Goal: Information Seeking & Learning: Get advice/opinions

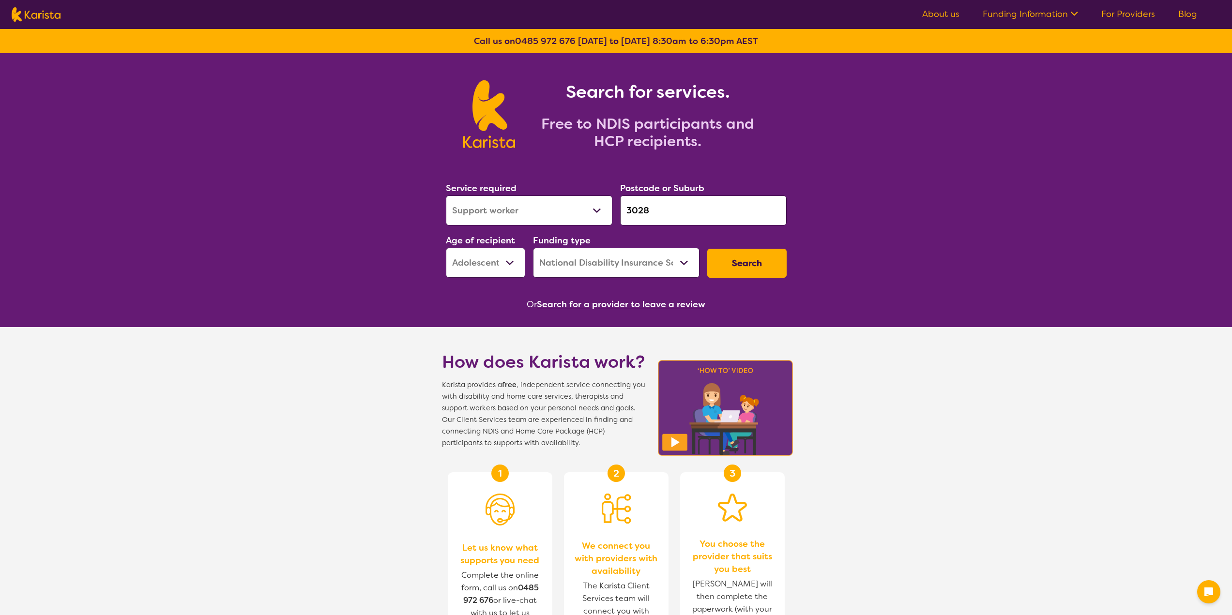
select select "Support worker"
select select "AS"
select select "NDIS"
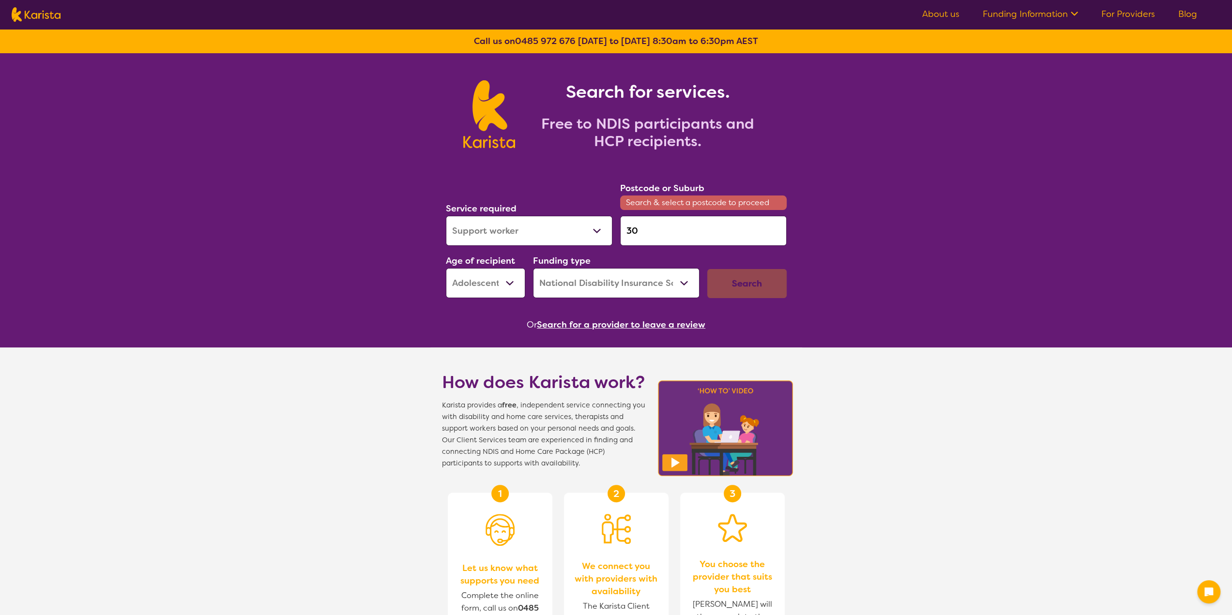
type input "3"
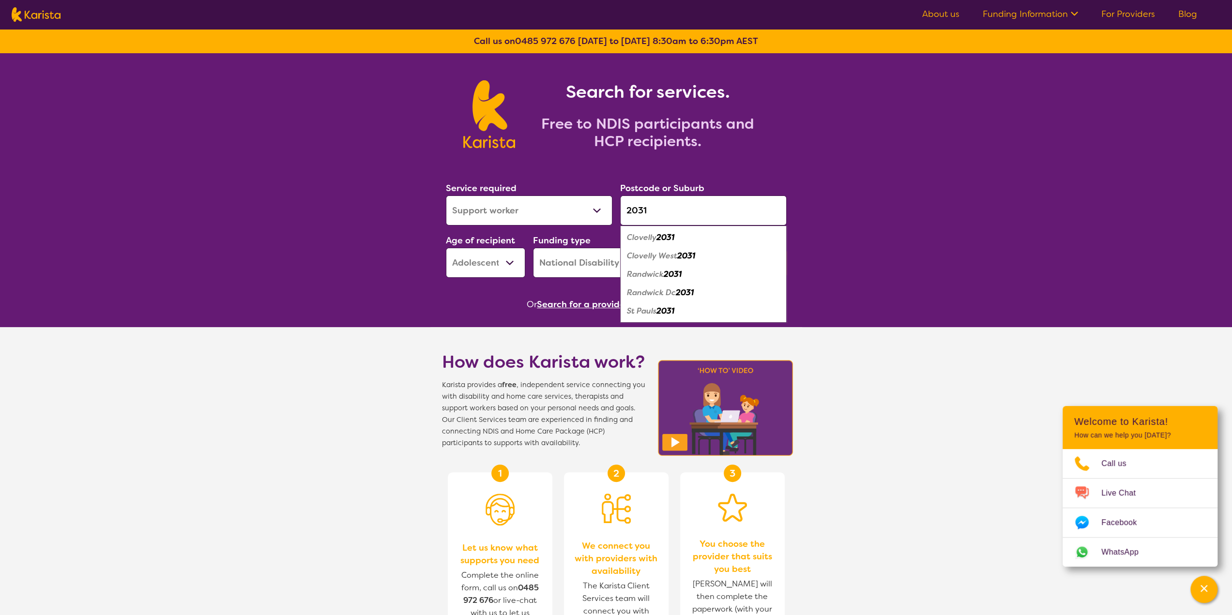
type input "2031"
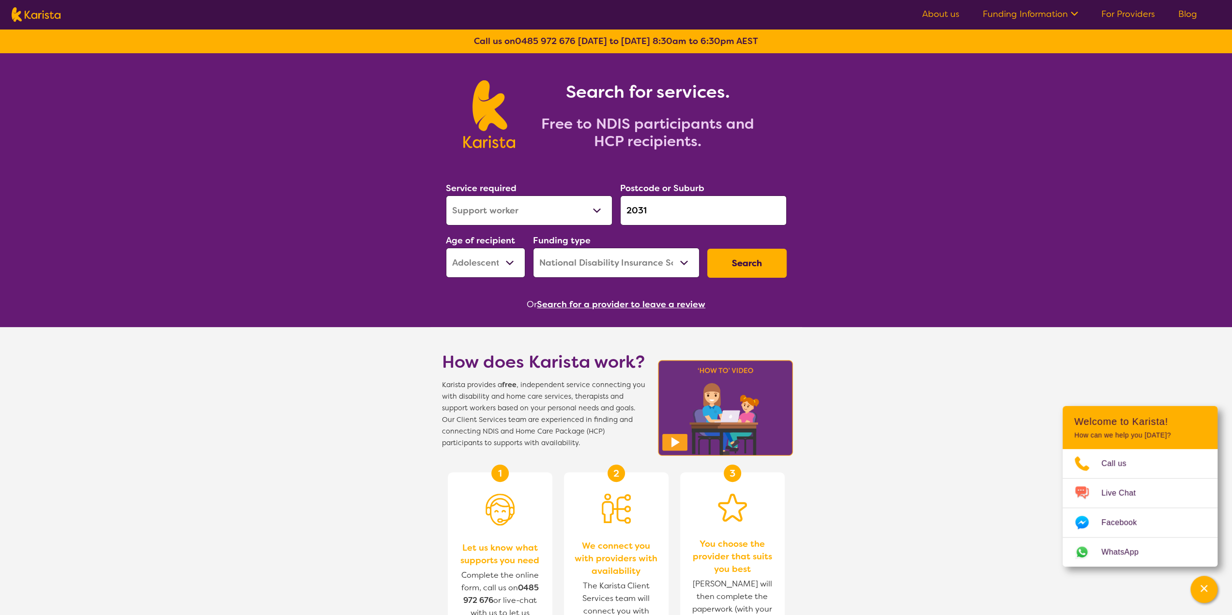
click at [447, 308] on div "Or Search for a provider to leave a review" at bounding box center [616, 304] width 349 height 15
click at [507, 266] on select "Early Childhood - 0 to 9 Child - 10 to 11 Adolescent - 12 to 17 Adult - 18 to 6…" at bounding box center [485, 263] width 79 height 30
click at [446, 248] on select "Early Childhood - 0 to 9 Child - 10 to 11 Adolescent - 12 to 17 Adult - 18 to 6…" at bounding box center [485, 263] width 79 height 30
click at [759, 271] on button "Search" at bounding box center [746, 263] width 79 height 29
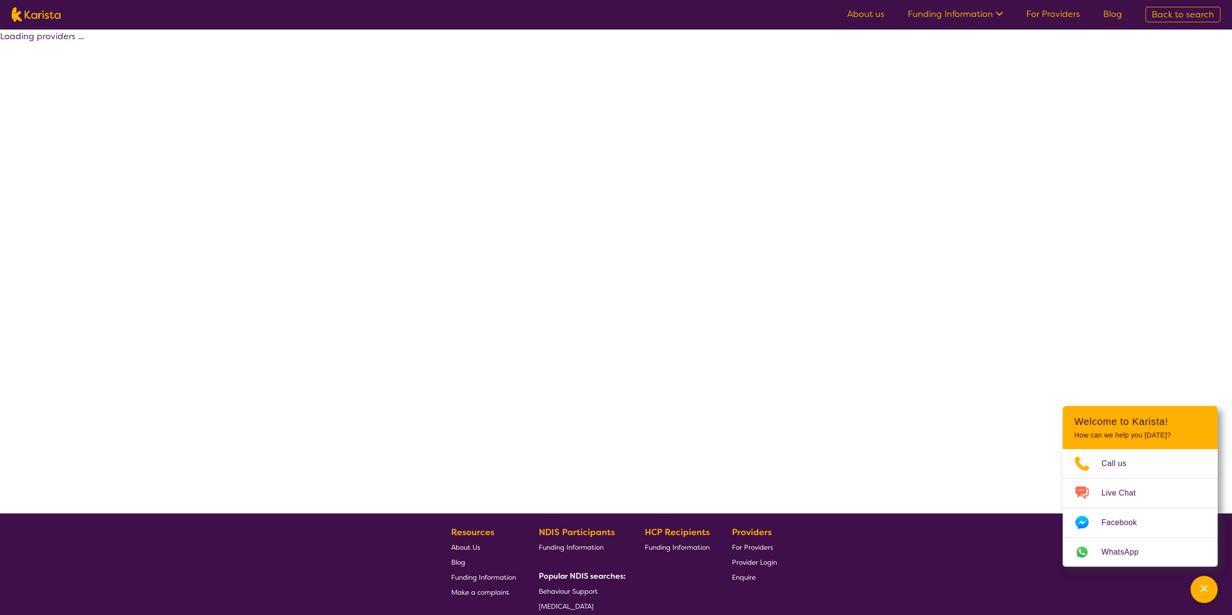
select select "by_score"
